Goal: Task Accomplishment & Management: Manage account settings

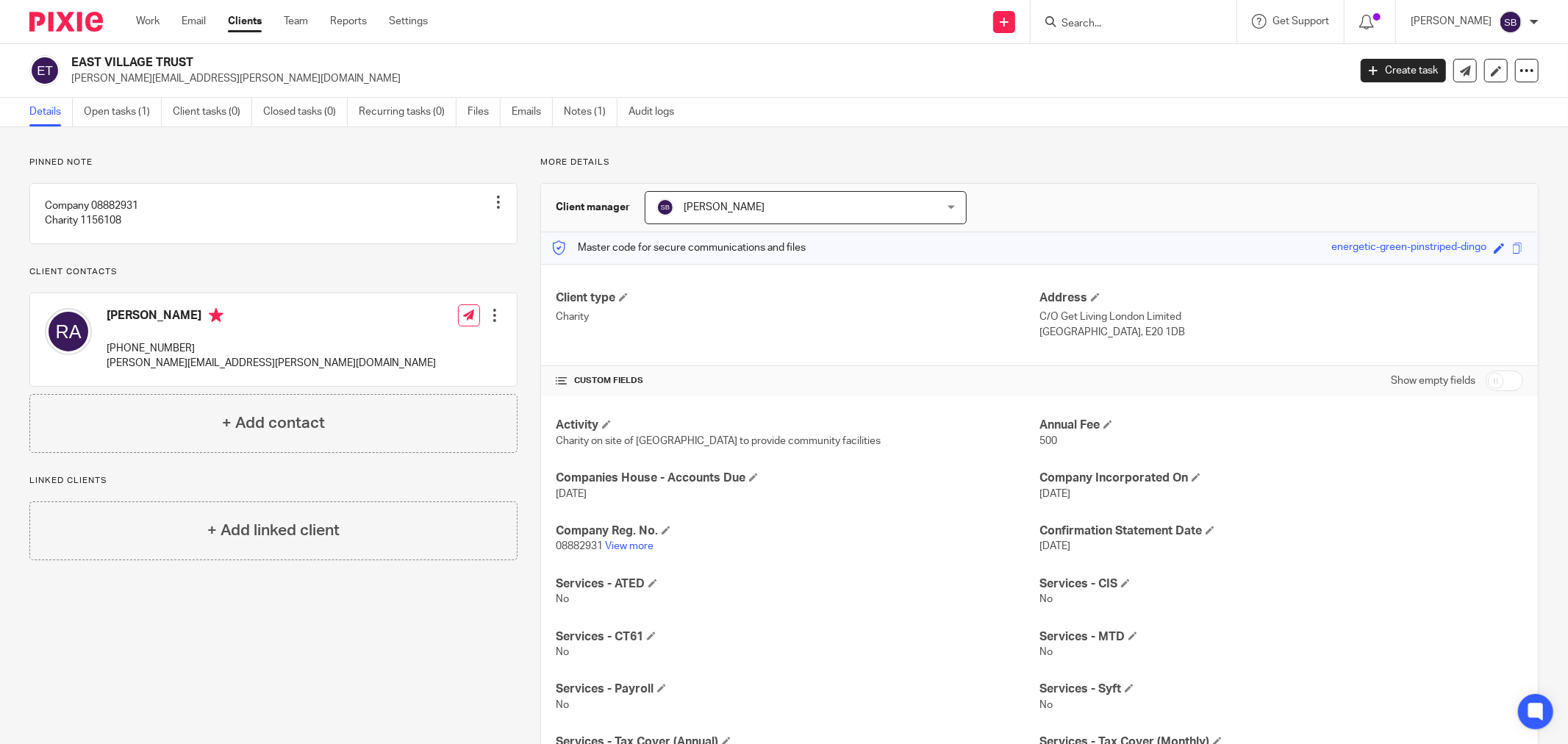
click at [1126, 21] on input "Search" at bounding box center [1126, 25] width 132 height 13
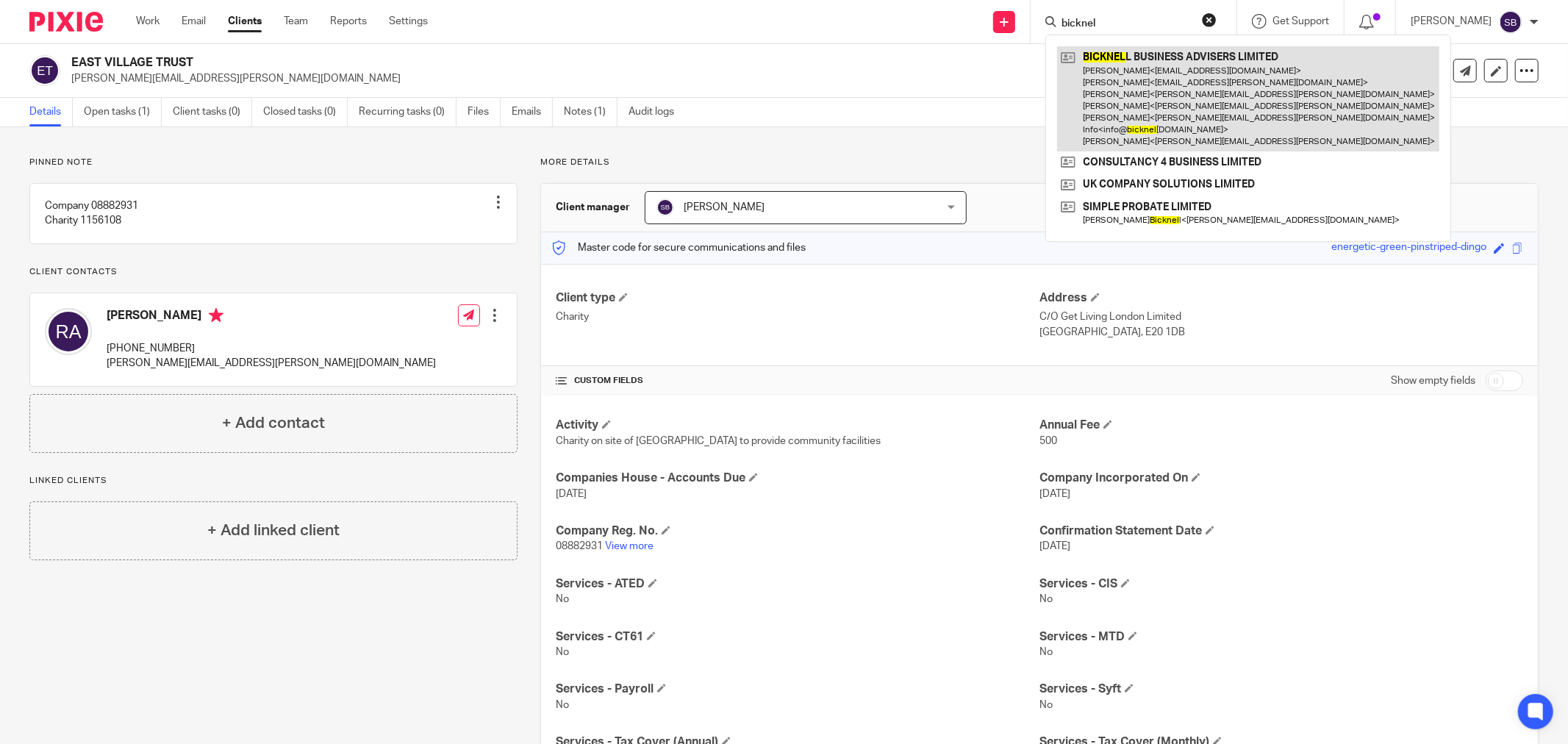
type input "bicknel"
click at [1222, 99] on link at bounding box center [1248, 99] width 382 height 105
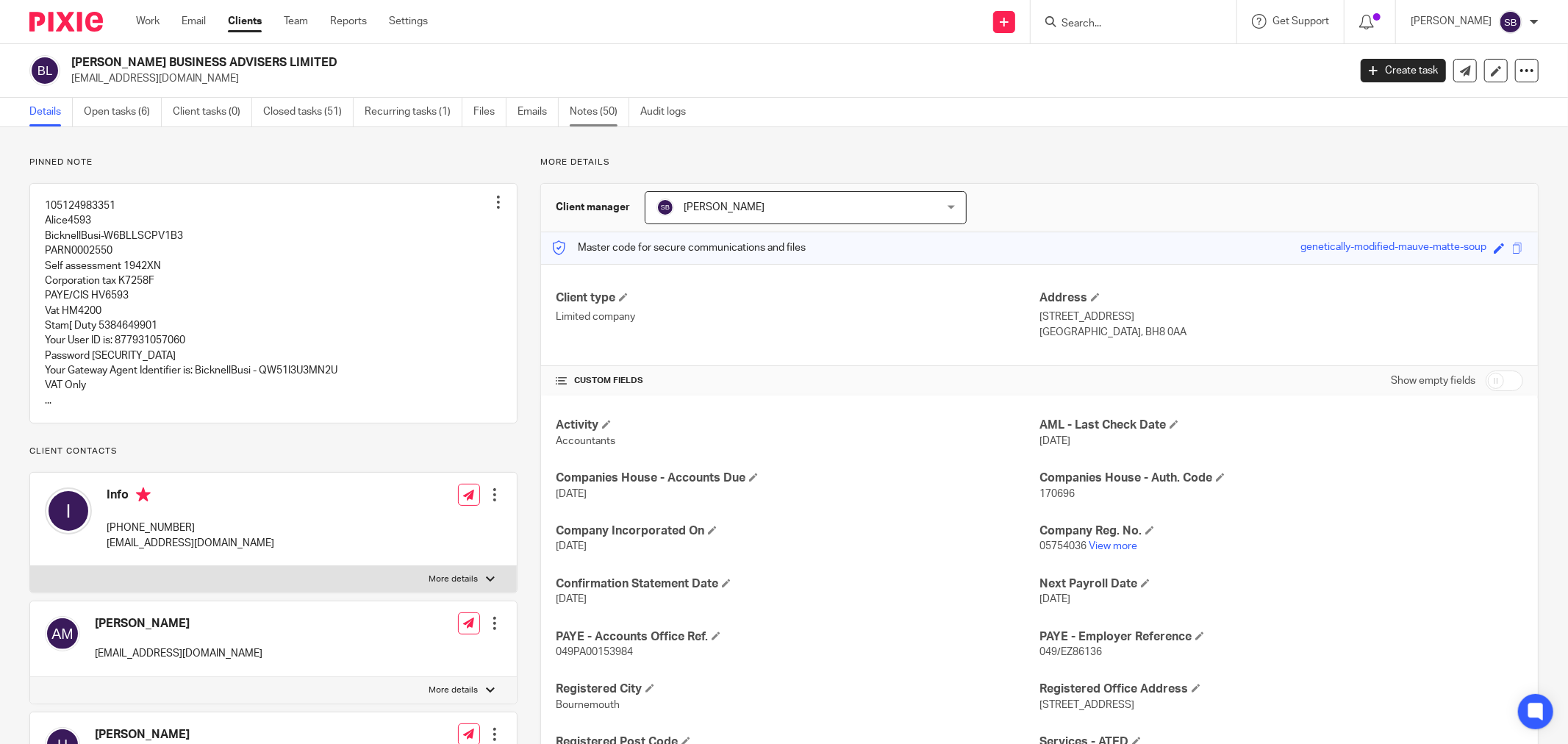
click at [607, 113] on link "Notes (50)" at bounding box center [600, 112] width 60 height 28
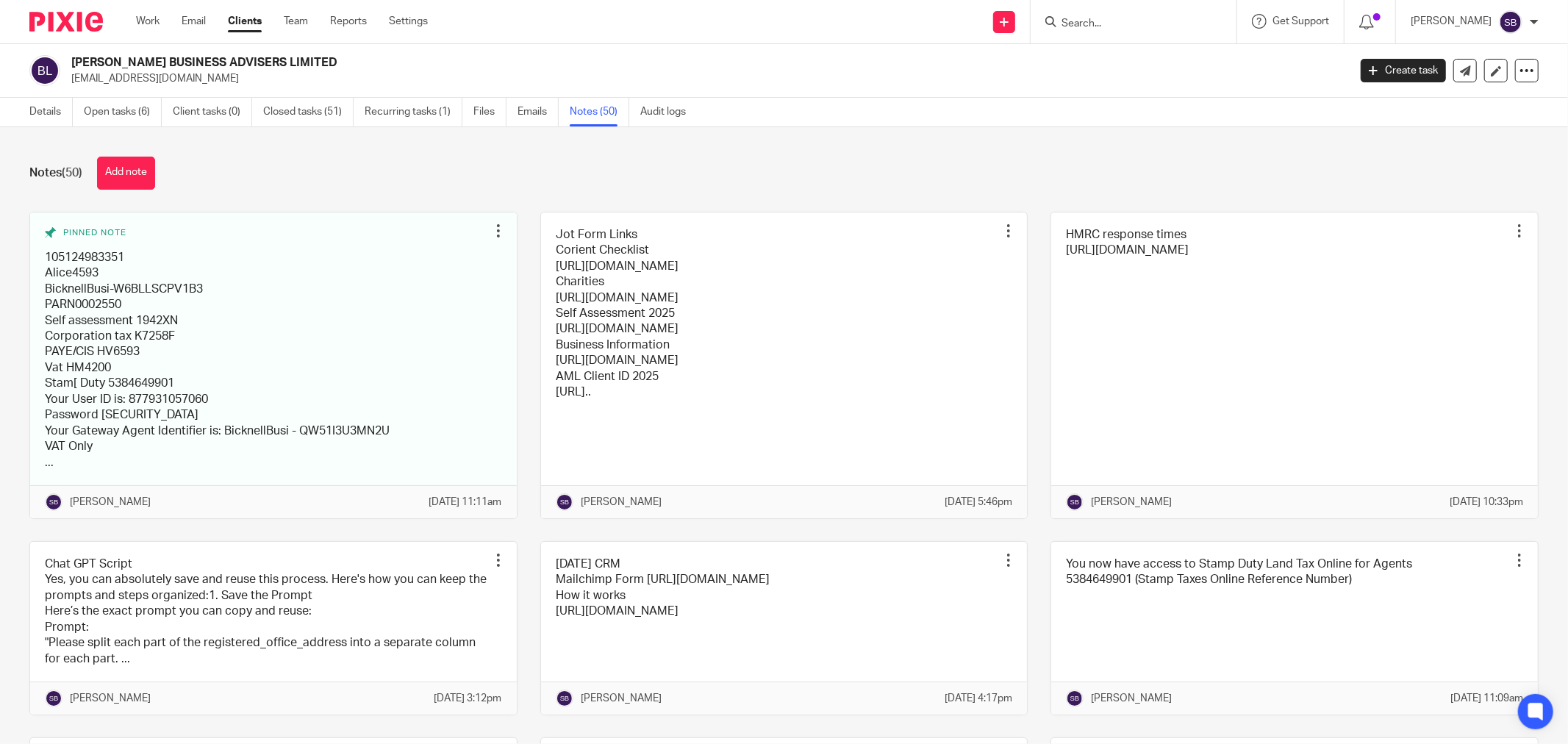
scroll to position [81, 0]
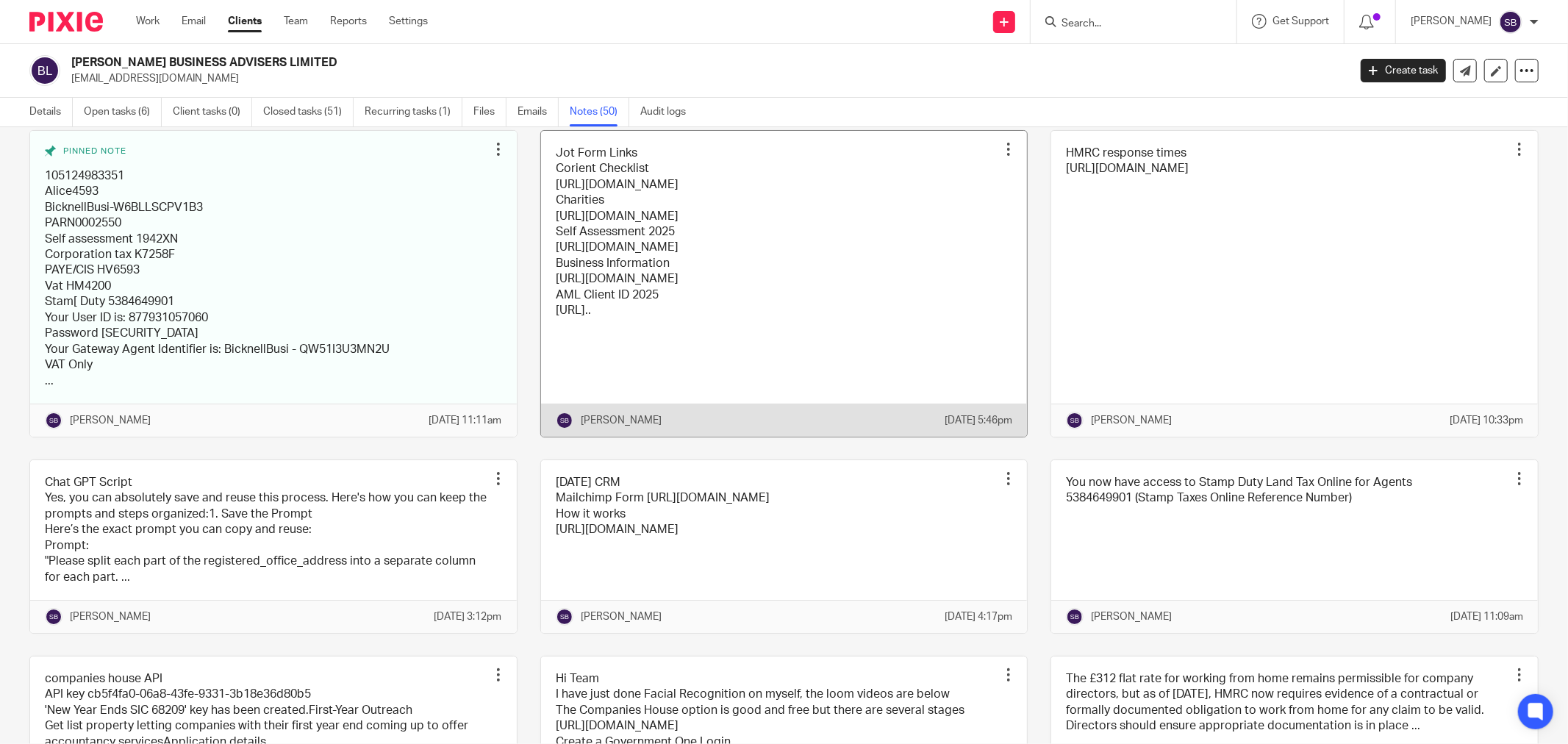
click at [877, 320] on link at bounding box center [784, 284] width 486 height 306
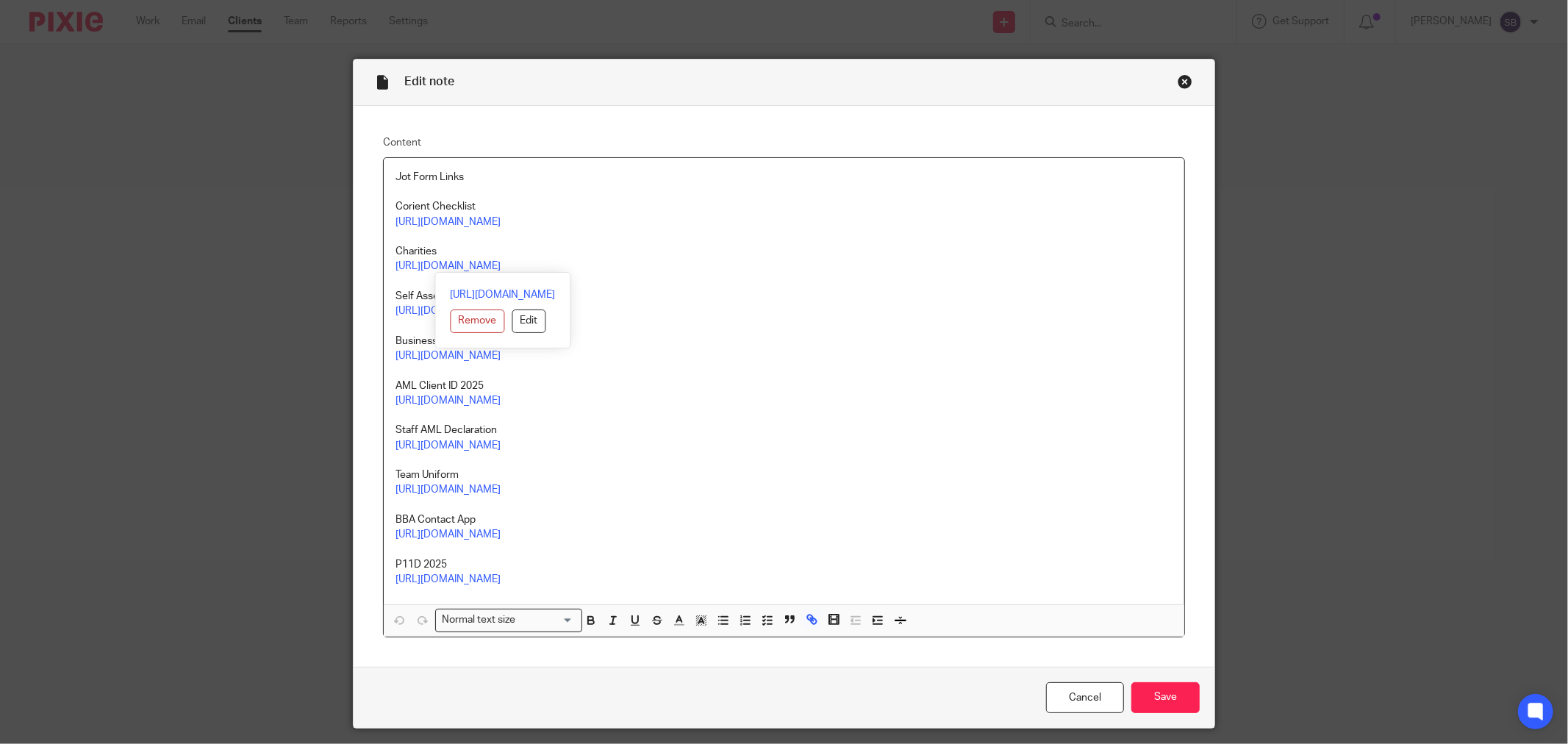
drag, startPoint x: 386, startPoint y: 265, endPoint x: 634, endPoint y: 263, distance: 248.0
click at [634, 263] on div "Jot Form Links Corient Checklist https://form.jotform.com/252181994779071 Chari…" at bounding box center [783, 381] width 800 height 446
drag, startPoint x: 592, startPoint y: 252, endPoint x: 383, endPoint y: 268, distance: 209.6
click at [383, 268] on div "Jot Form Links Corient Checklist https://form.jotform.com/252181994779071 Chari…" at bounding box center [783, 381] width 800 height 446
drag, startPoint x: 388, startPoint y: 263, endPoint x: 603, endPoint y: 260, distance: 215.0
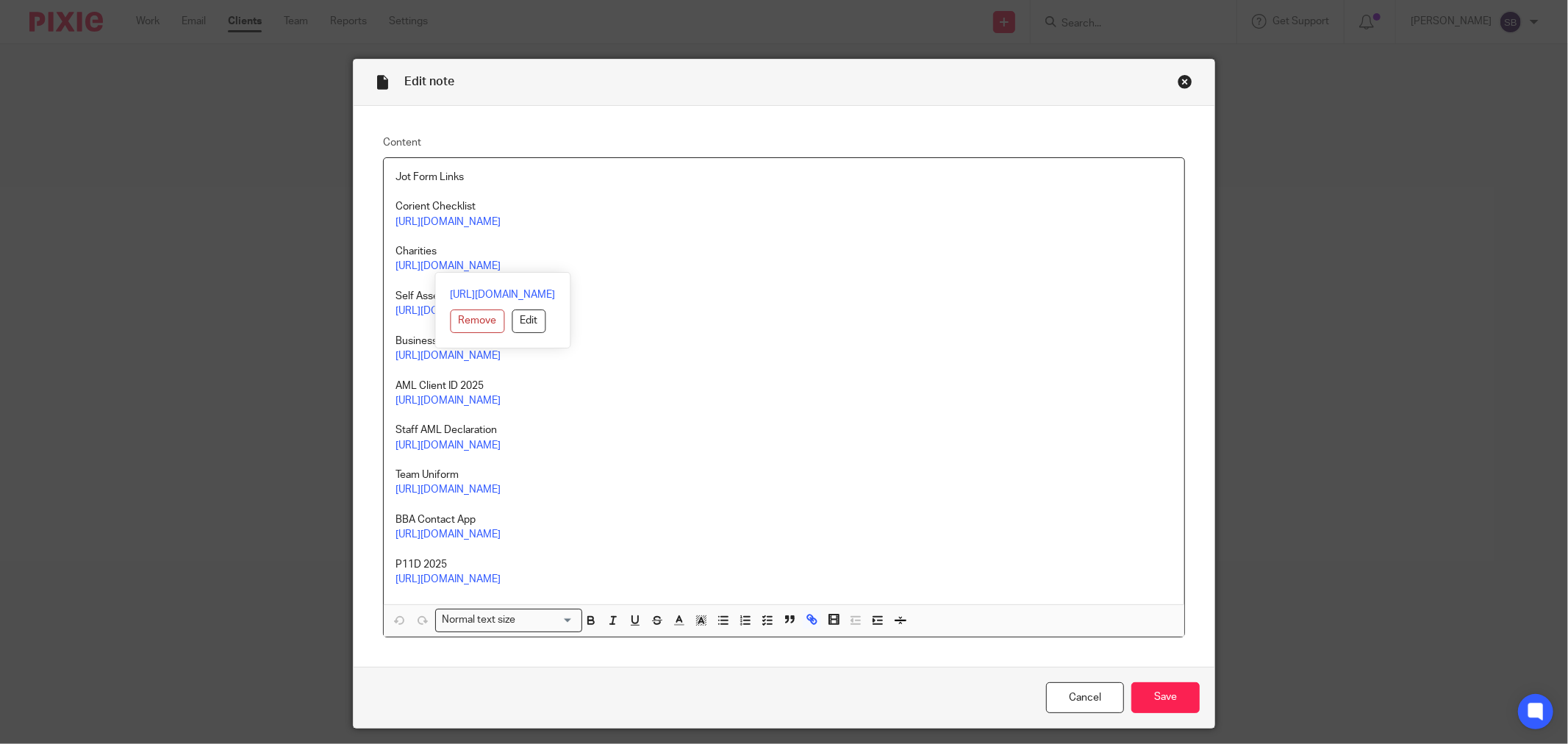
click at [603, 260] on p "https://form.jotform.com/250982232930052" at bounding box center [784, 266] width 777 height 15
copy link "https://form.jotform.com/250982232930052"
click at [1178, 81] on div "Close this dialog window" at bounding box center [1185, 82] width 15 height 15
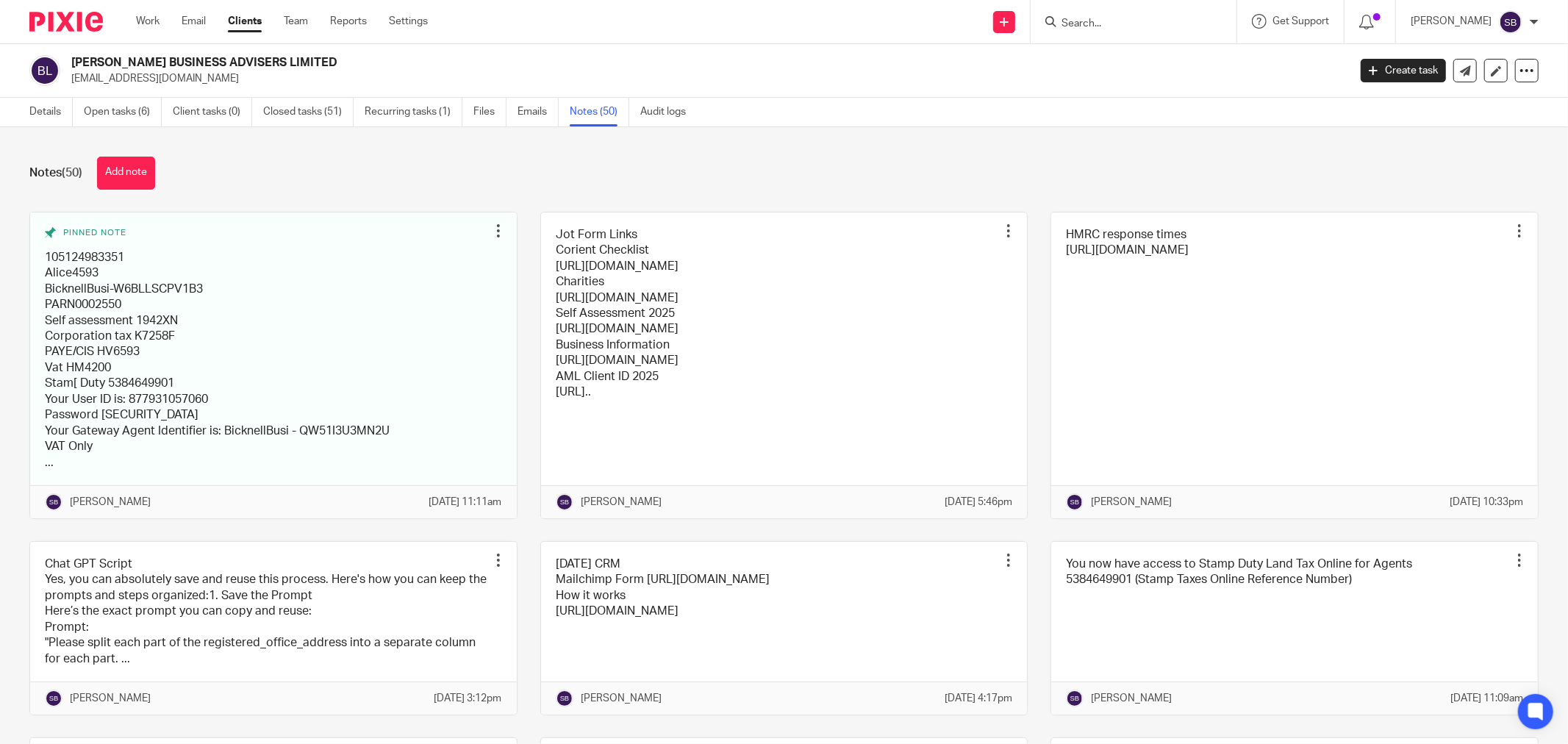
click at [1114, 24] on input "Search" at bounding box center [1126, 25] width 132 height 13
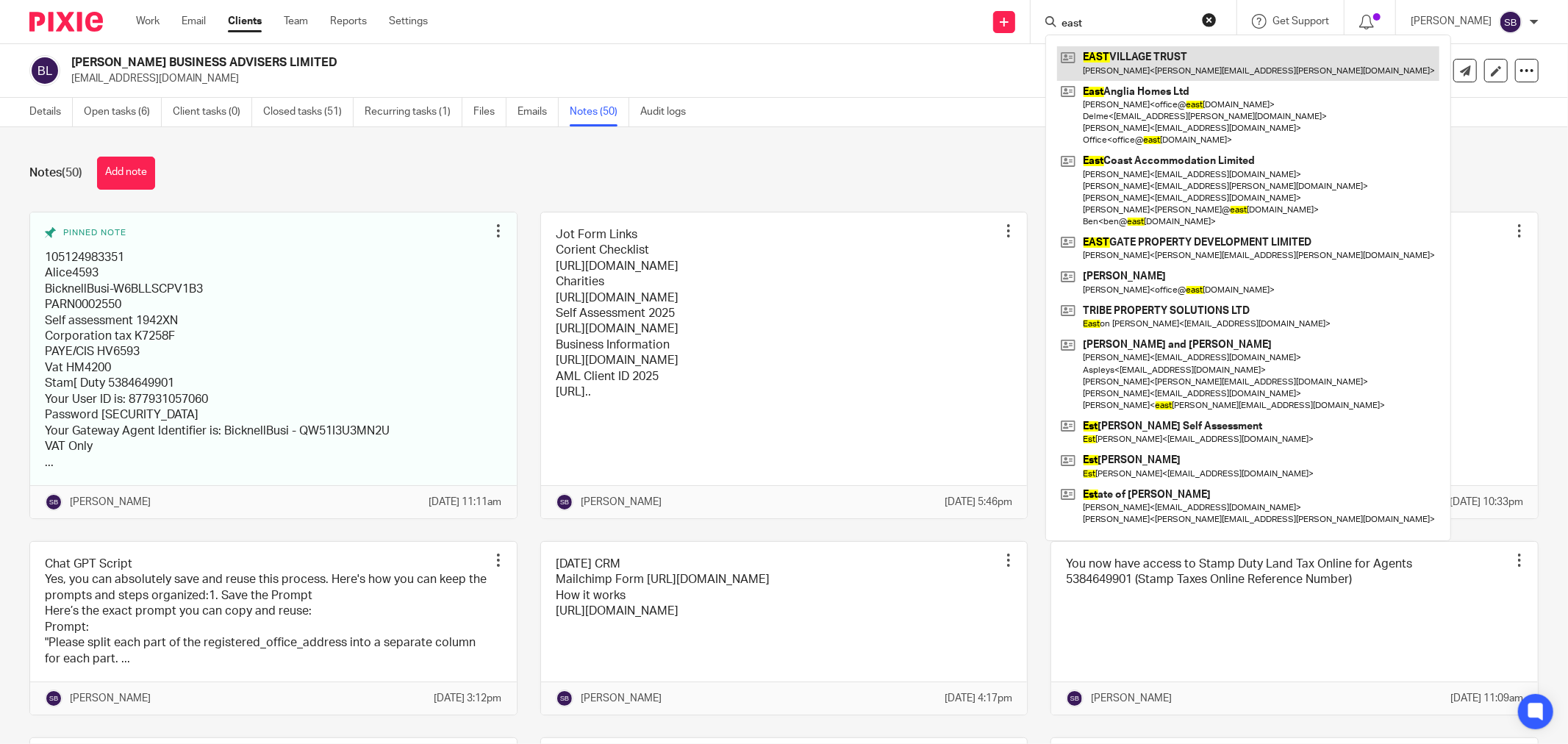
type input "east"
click at [1126, 55] on link at bounding box center [1248, 63] width 382 height 34
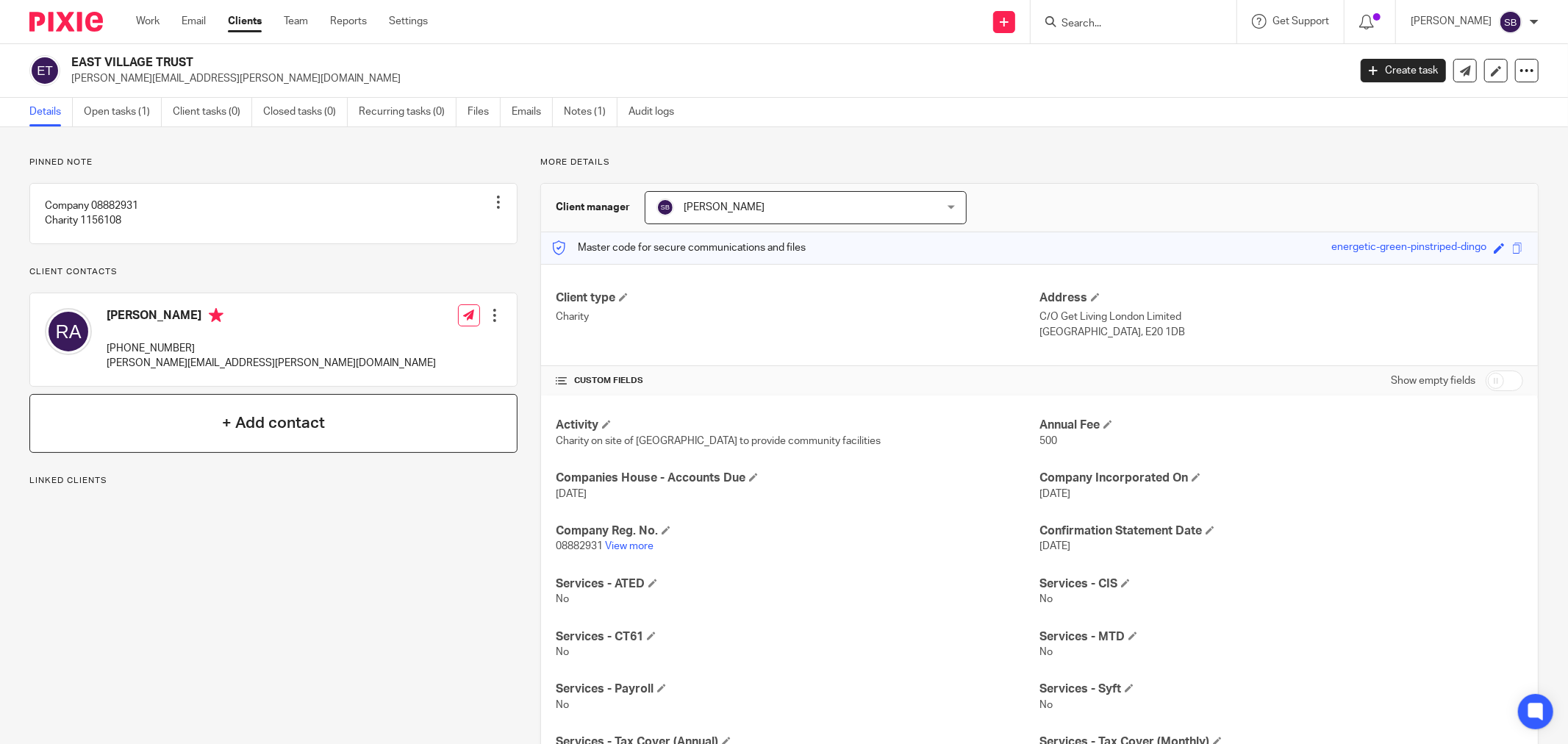
click at [233, 434] on h4 "+ Add contact" at bounding box center [274, 423] width 103 height 23
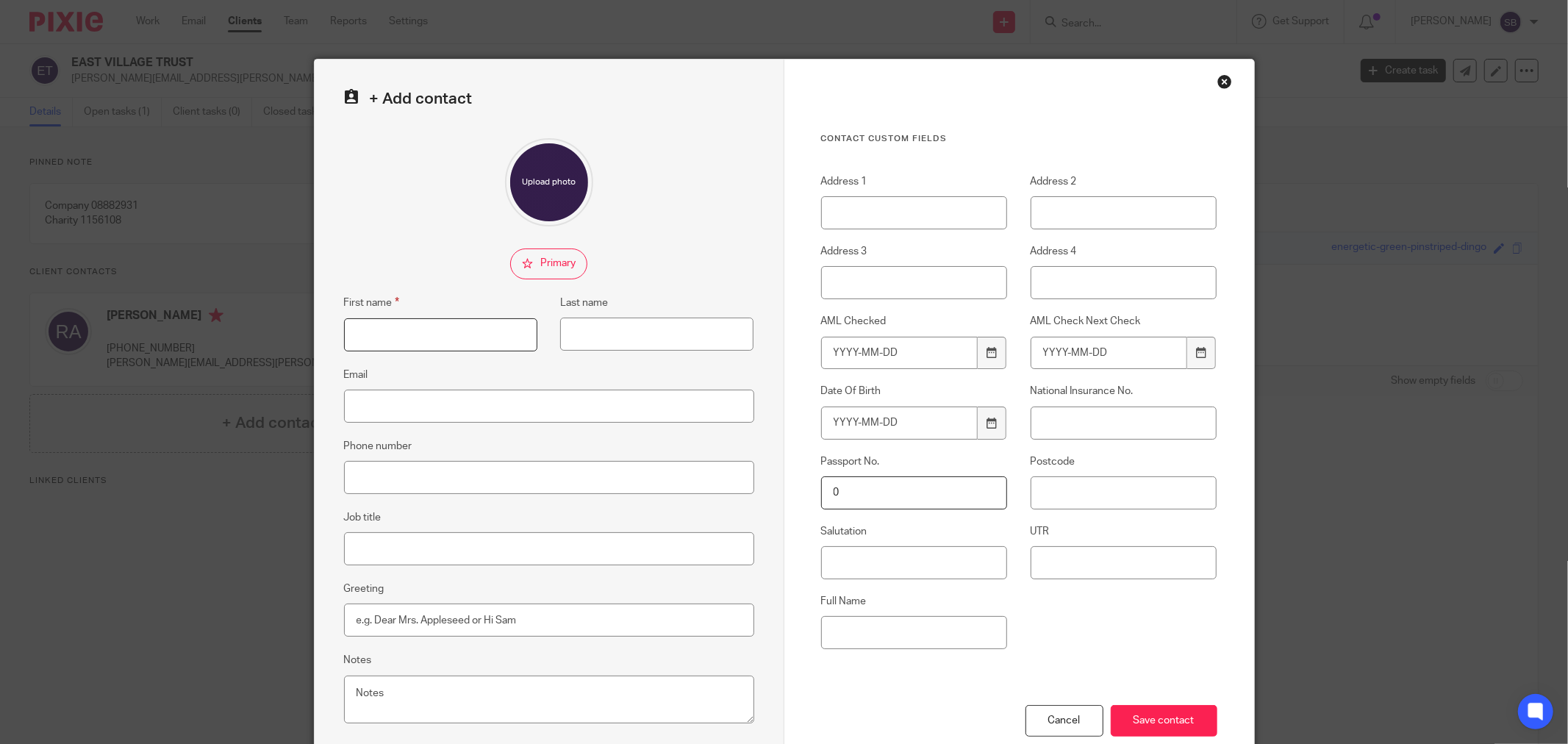
click at [403, 336] on input "First name" at bounding box center [440, 335] width 193 height 33
type input "[PERSON_NAME]"
click at [708, 328] on input "Last name" at bounding box center [656, 334] width 193 height 33
type input "Flaconer"
click at [495, 415] on input "Email" at bounding box center [549, 406] width 410 height 33
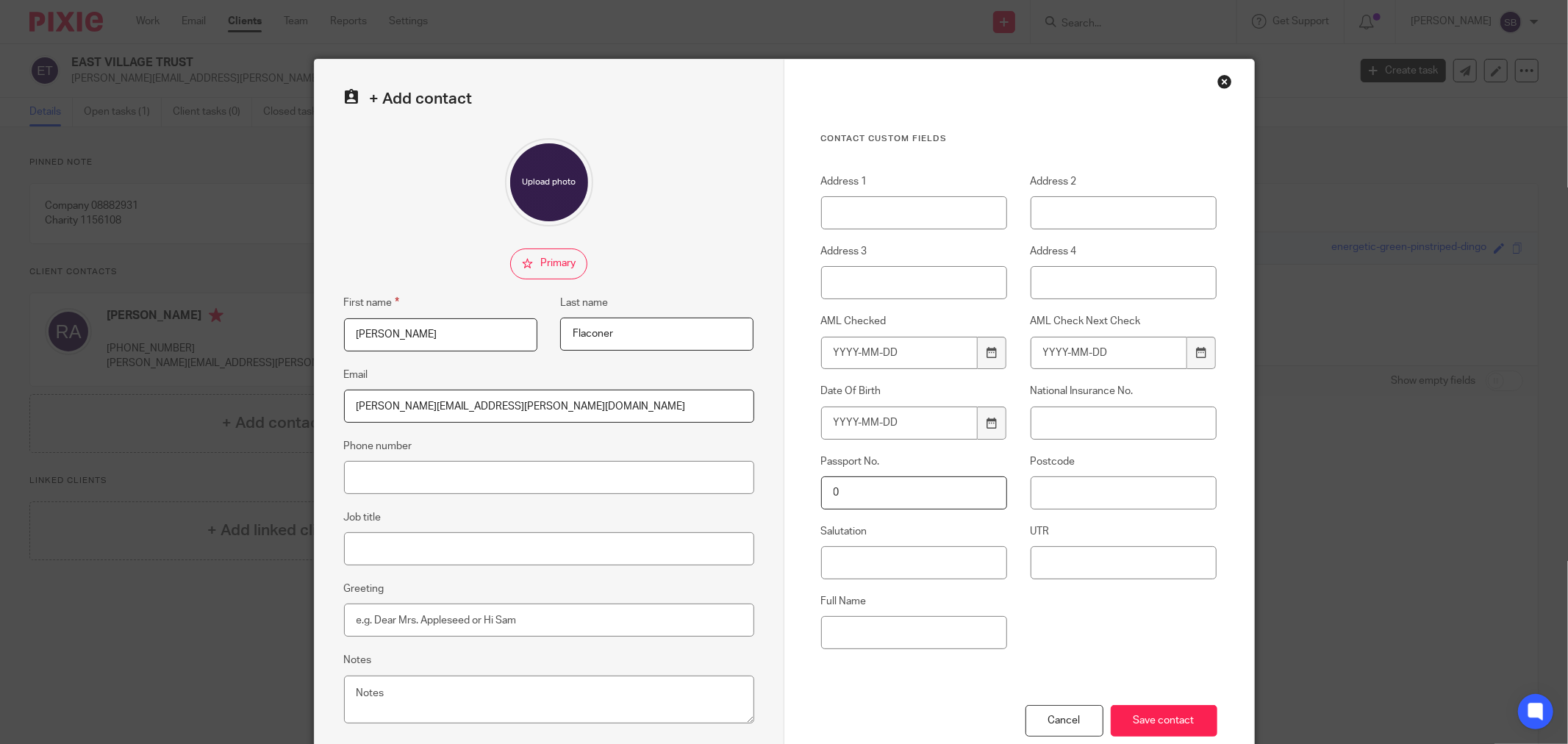
type input "[PERSON_NAME][EMAIL_ADDRESS][PERSON_NAME][DOMAIN_NAME]"
click at [510, 478] on input "Phone number" at bounding box center [549, 478] width 410 height 33
click at [612, 443] on fieldset "Phone number" at bounding box center [549, 466] width 410 height 57
click at [1173, 718] on input "Save contact" at bounding box center [1164, 721] width 107 height 31
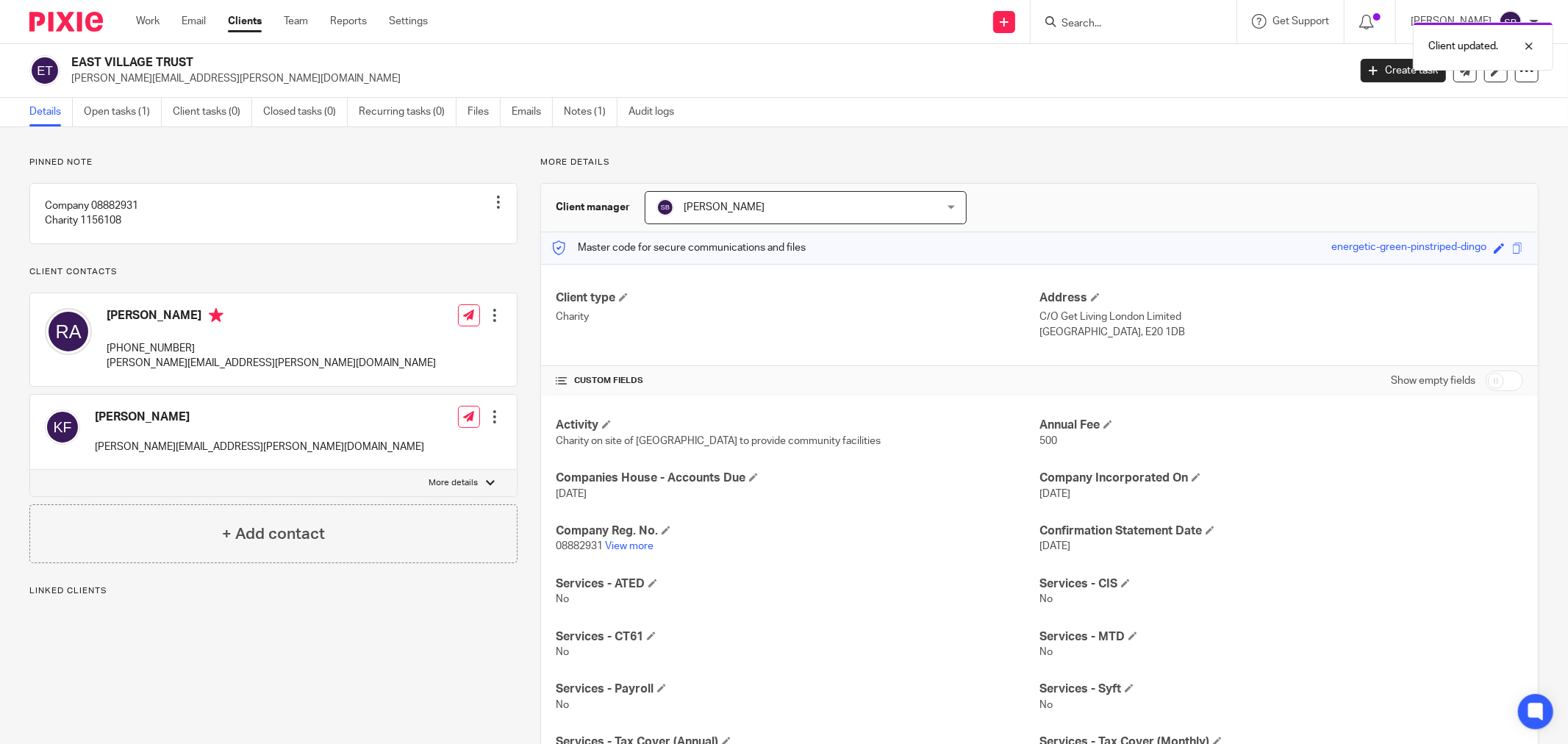
click at [490, 425] on div at bounding box center [495, 417] width 15 height 15
click at [442, 462] on link "Edit contact" at bounding box center [424, 465] width 140 height 22
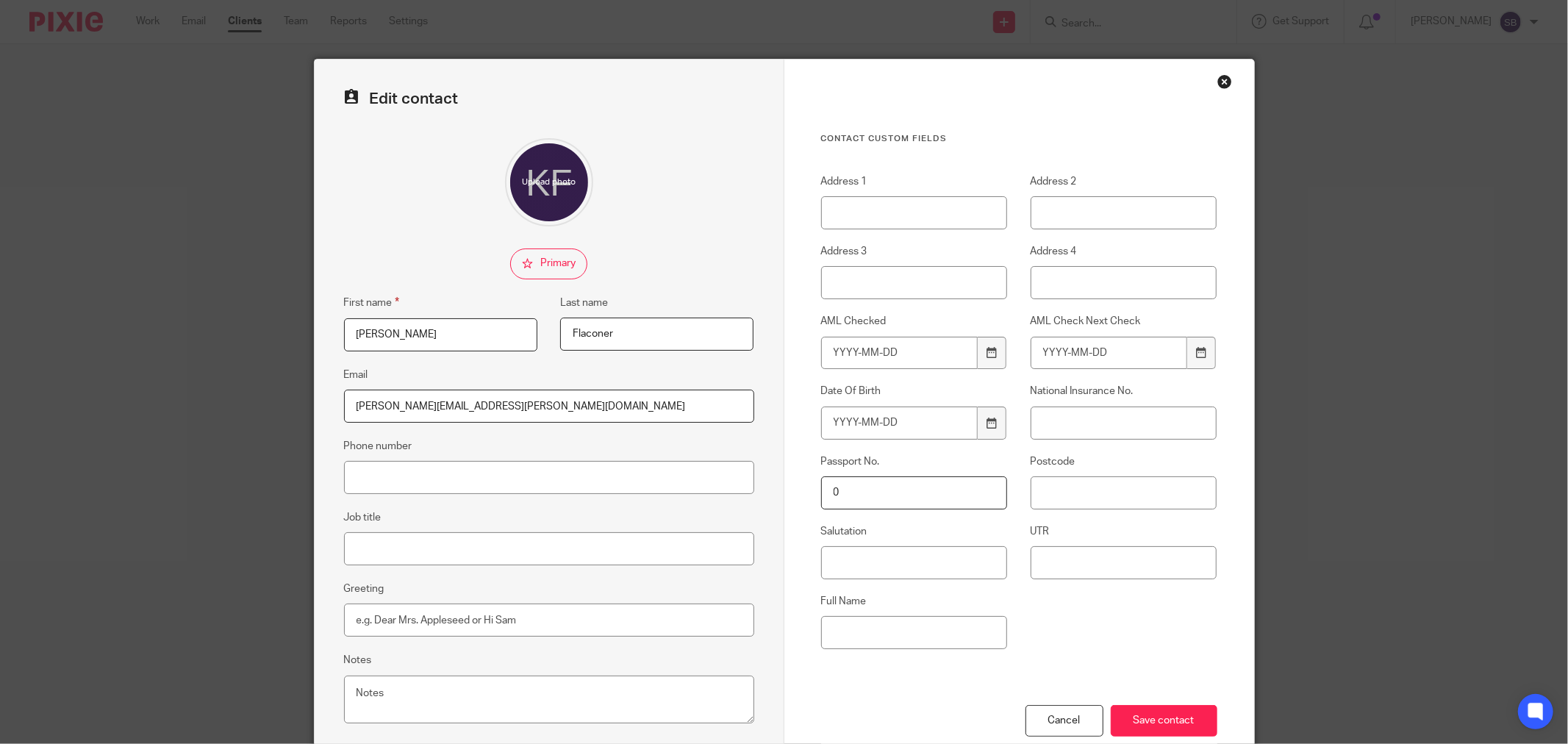
click at [580, 333] on input "Flaconer" at bounding box center [656, 334] width 193 height 33
type input "Falconer"
click at [424, 473] on input "Phone number" at bounding box center [549, 478] width 410 height 33
type input "07921421696"
click at [1138, 728] on input "Save contact" at bounding box center [1164, 721] width 107 height 31
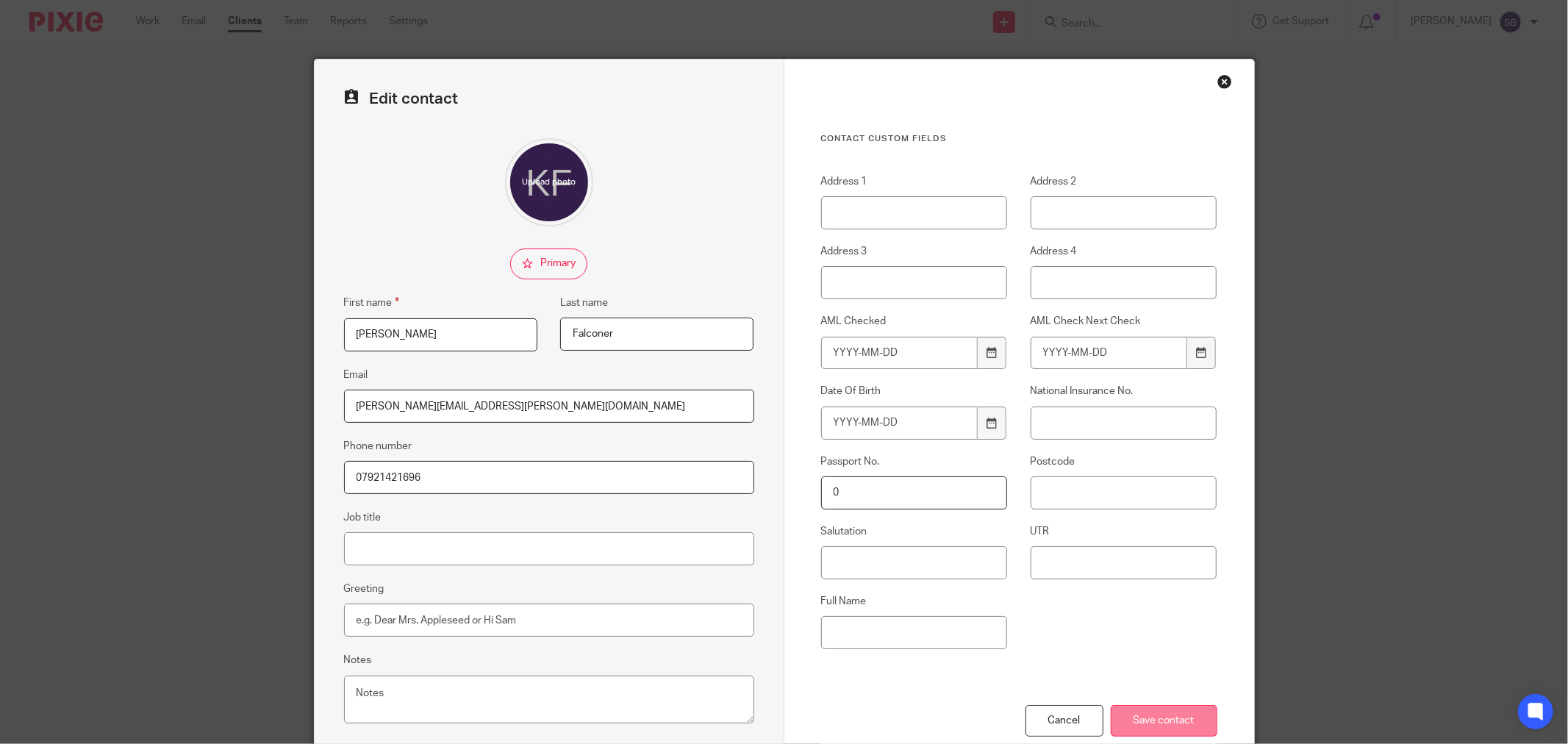
click at [1141, 713] on input "Save contact" at bounding box center [1164, 721] width 107 height 31
